Goal: Check status

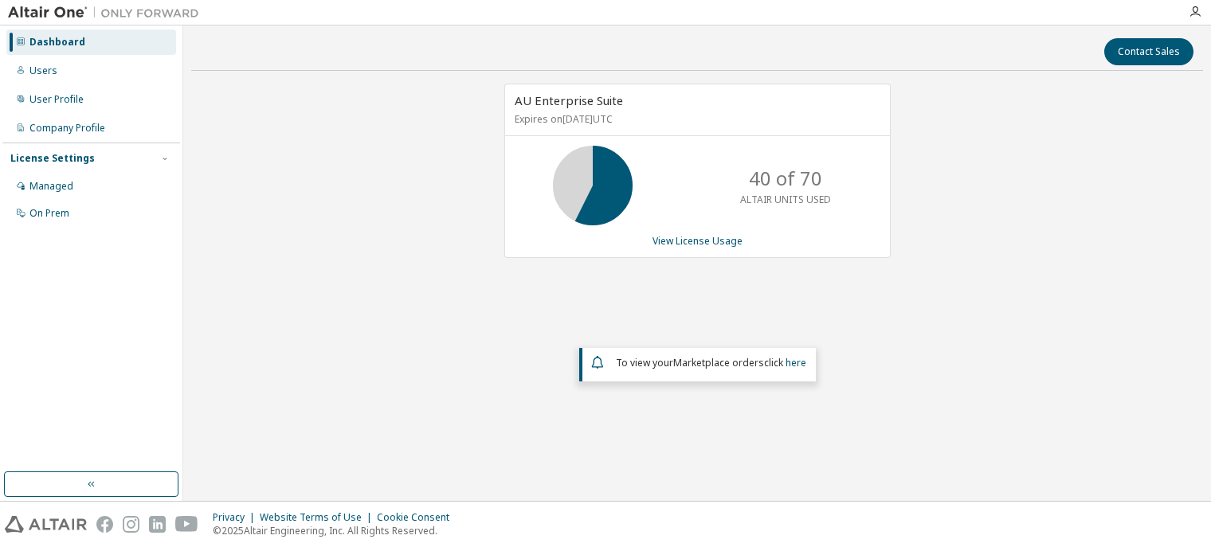
click at [605, 196] on icon at bounding box center [593, 186] width 40 height 40
click at [711, 241] on link "View License Usage" at bounding box center [698, 241] width 90 height 14
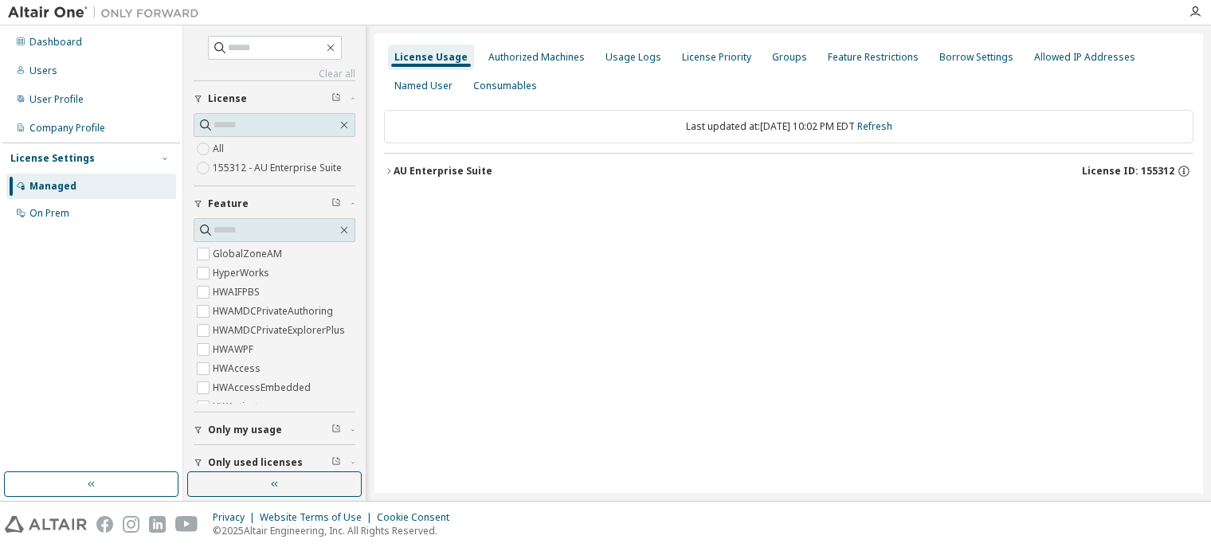
click at [402, 175] on div "AU Enterprise Suite" at bounding box center [443, 171] width 99 height 13
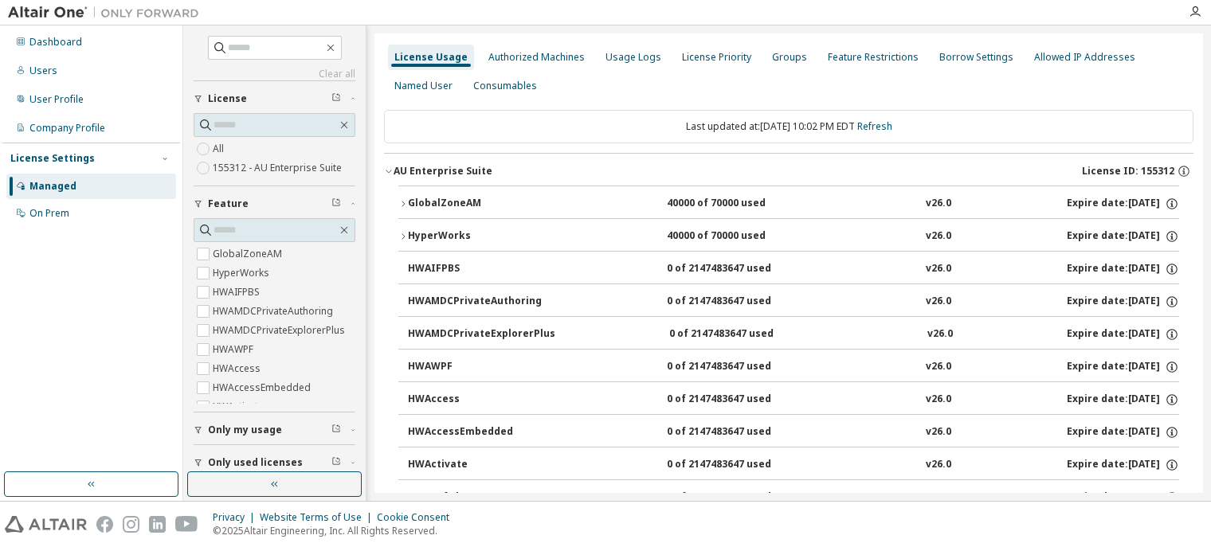
click at [427, 198] on div "GlobalZoneAM" at bounding box center [479, 204] width 143 height 14
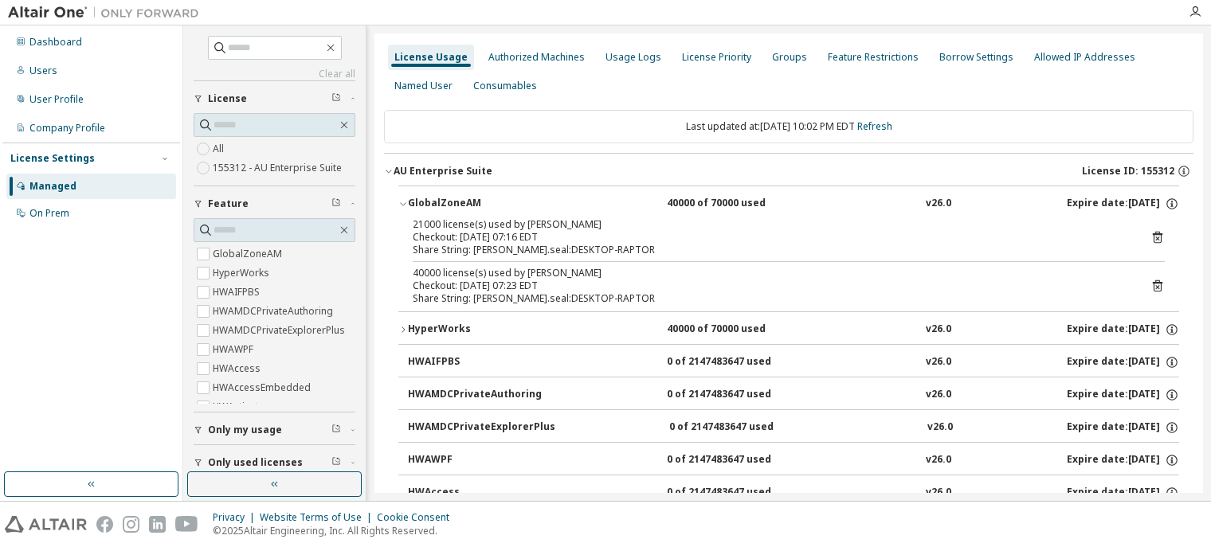
click at [403, 199] on icon "button" at bounding box center [403, 204] width 10 height 10
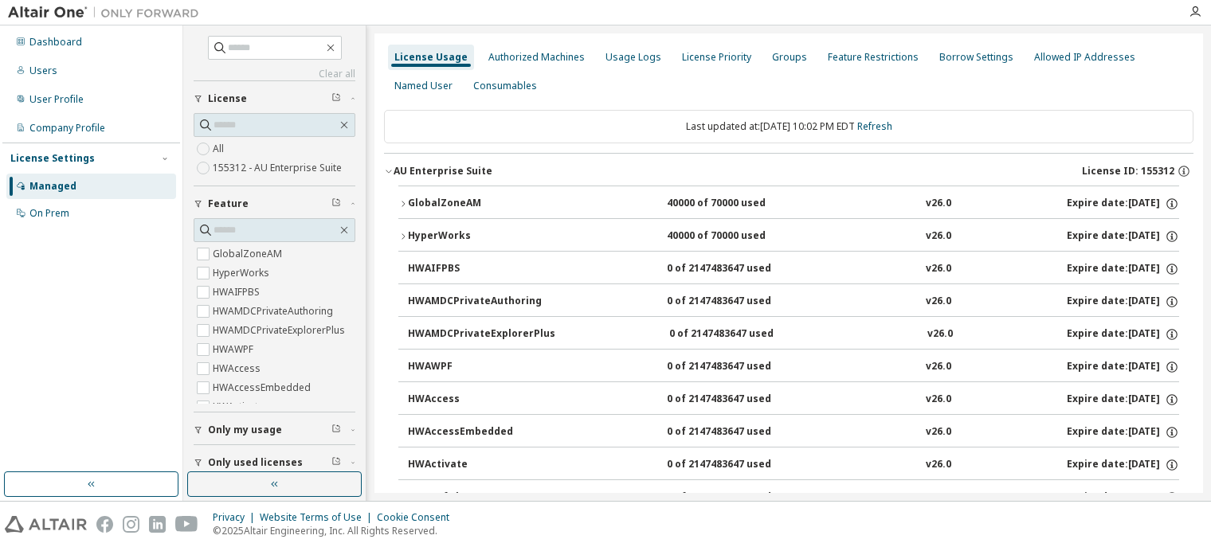
click at [406, 239] on icon "button" at bounding box center [403, 237] width 10 height 10
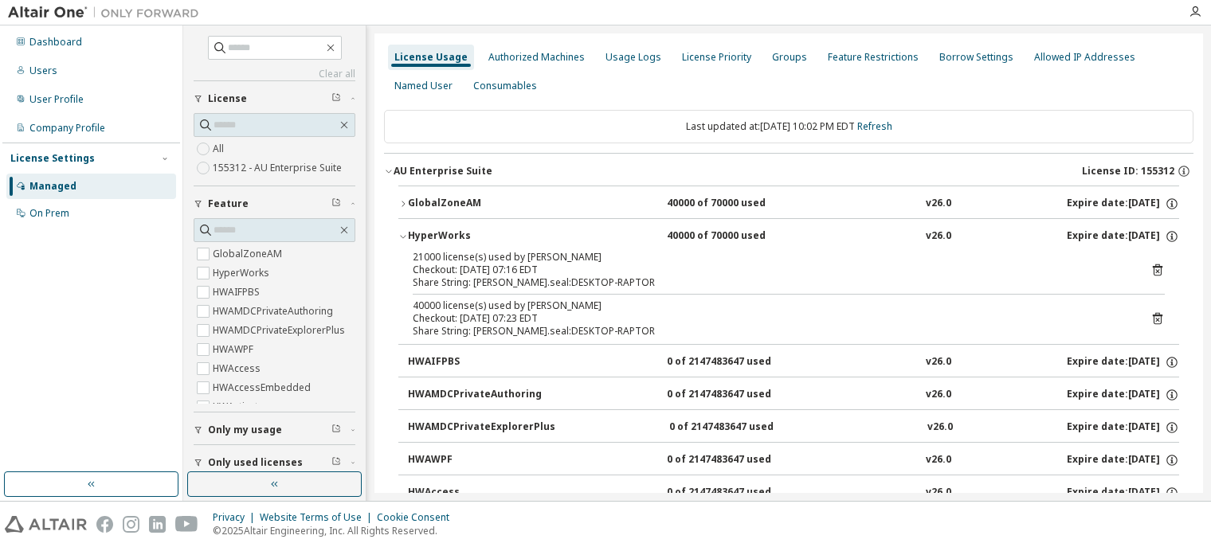
click at [406, 239] on icon "button" at bounding box center [403, 237] width 10 height 10
